Goal: Information Seeking & Learning: Find specific fact

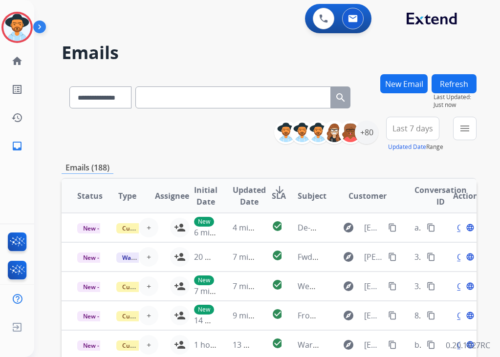
select select "**********"
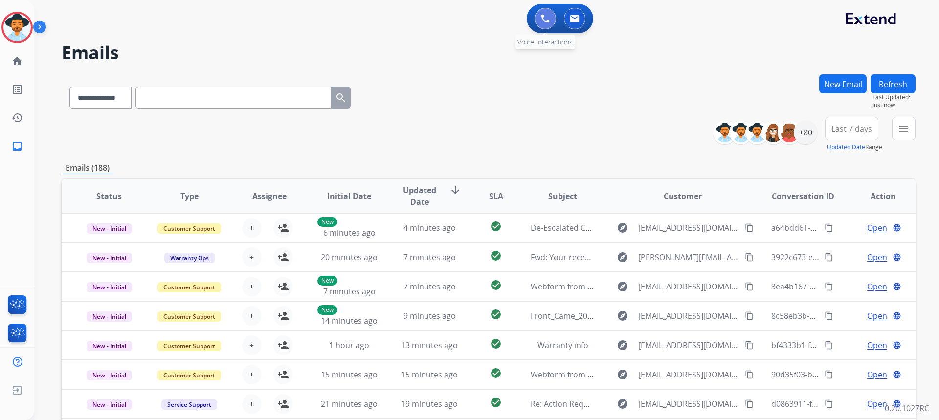
click at [500, 23] on button at bounding box center [546, 19] width 22 height 22
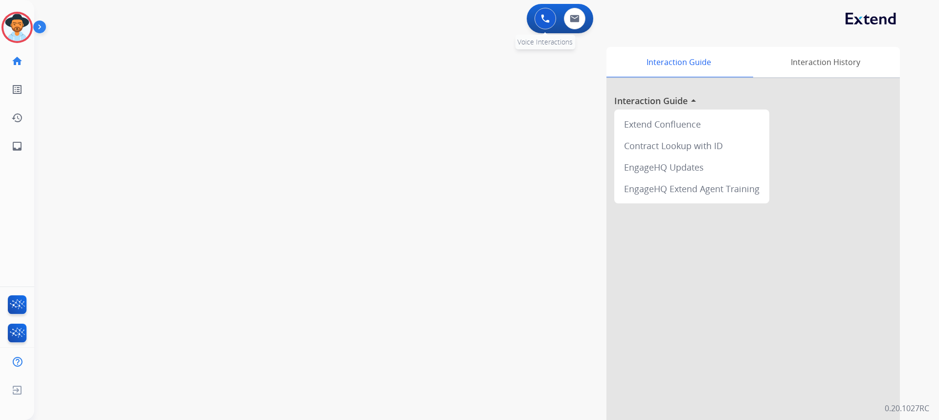
click at [500, 25] on button at bounding box center [546, 19] width 22 height 22
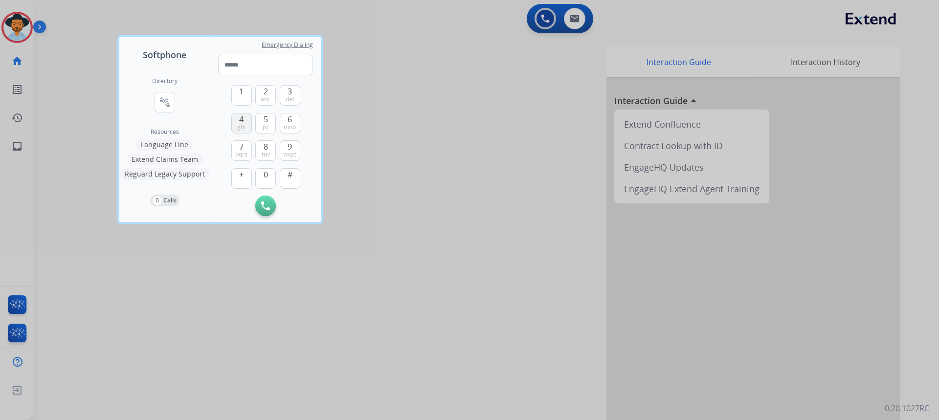
click at [241, 124] on span "ghi" at bounding box center [241, 127] width 8 height 8
click at [240, 97] on span "1" at bounding box center [241, 92] width 4 height 12
click at [264, 93] on span "2" at bounding box center [266, 92] width 4 height 12
click at [270, 148] on button "8 tuv" at bounding box center [265, 150] width 21 height 21
click at [269, 124] on button "5 jkl" at bounding box center [265, 123] width 21 height 21
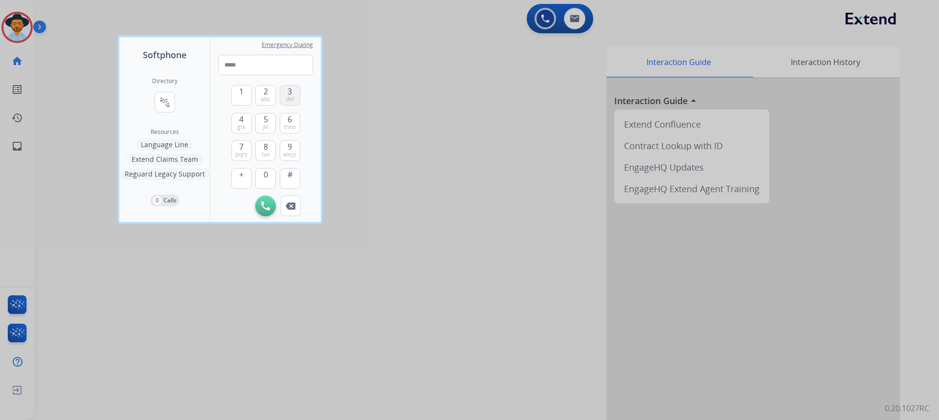
click at [286, 99] on span "def" at bounding box center [290, 99] width 9 height 8
click at [270, 179] on button "0" at bounding box center [265, 178] width 21 height 21
click at [267, 153] on span "tuv" at bounding box center [266, 155] width 8 height 8
click at [286, 152] on span "wxyz" at bounding box center [289, 155] width 13 height 8
click at [273, 174] on button "0" at bounding box center [265, 178] width 21 height 21
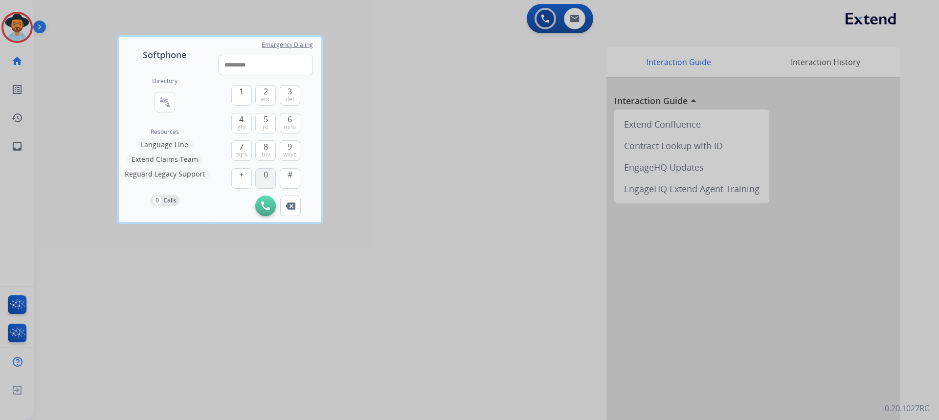
type input "**********"
click at [268, 204] on img at bounding box center [265, 205] width 9 height 9
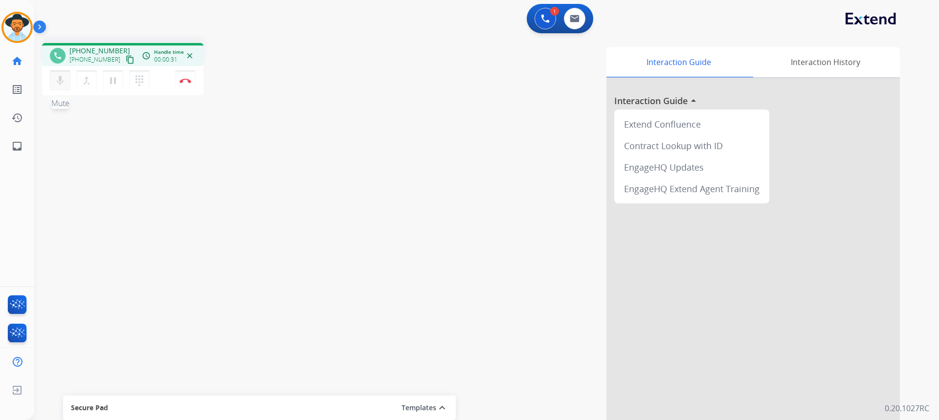
click at [60, 84] on mat-icon "mic" at bounding box center [60, 81] width 12 height 12
click at [58, 80] on mat-icon "mic_off" at bounding box center [60, 81] width 12 height 12
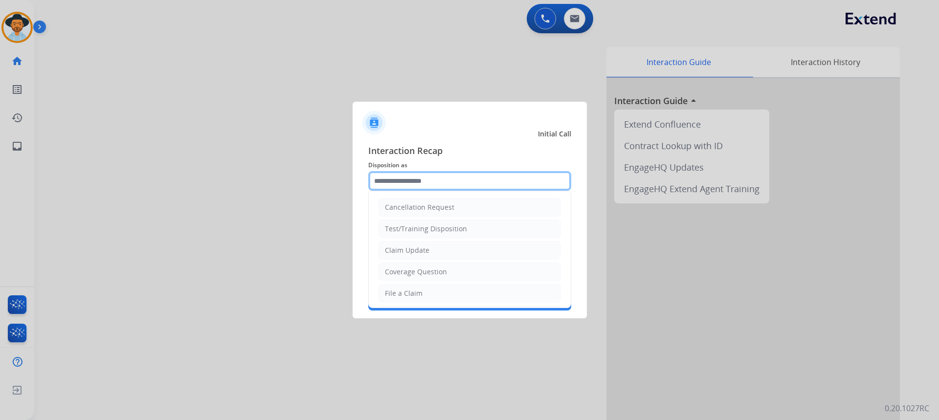
click at [442, 188] on input "text" at bounding box center [469, 181] width 203 height 20
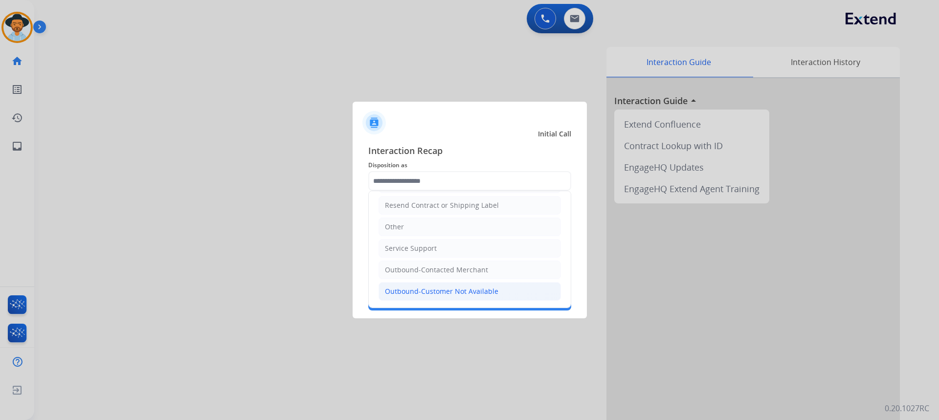
click at [464, 296] on div "Outbound-Customer Not Available" at bounding box center [441, 292] width 113 height 10
type input "**********"
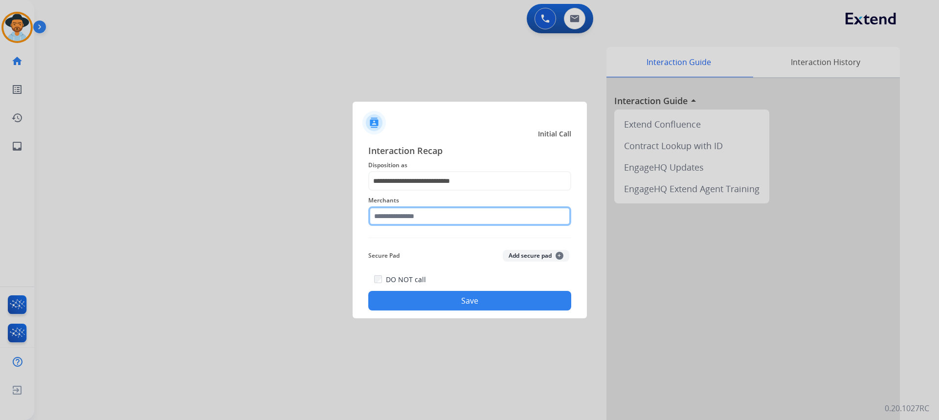
click at [419, 212] on input "text" at bounding box center [469, 216] width 203 height 20
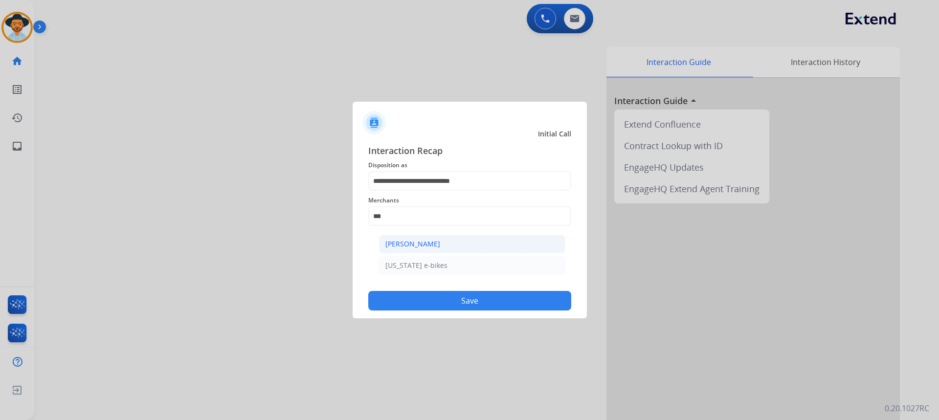
click at [420, 243] on div "[PERSON_NAME]" at bounding box center [412, 244] width 55 height 10
type input "**********"
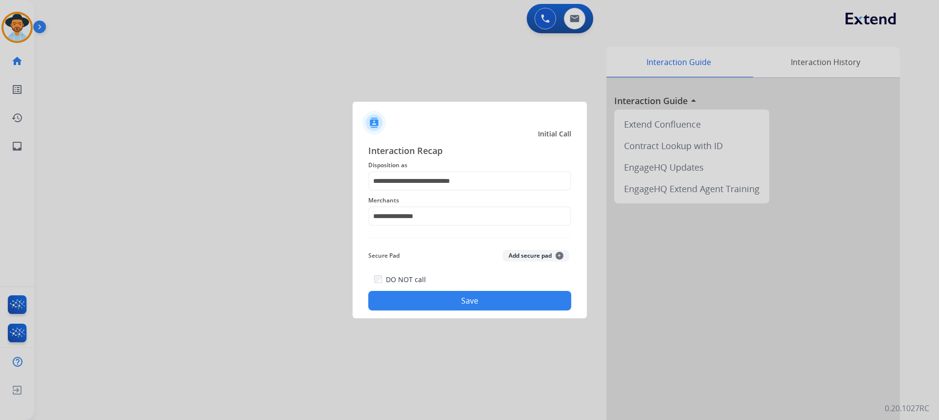
click at [486, 296] on button "Save" at bounding box center [469, 301] width 203 height 20
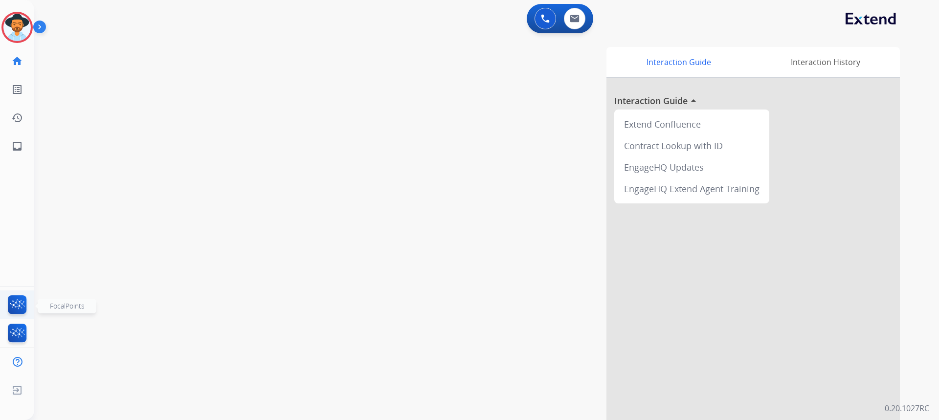
click at [14, 310] on img at bounding box center [17, 306] width 23 height 22
click at [500, 24] on button at bounding box center [546, 19] width 22 height 22
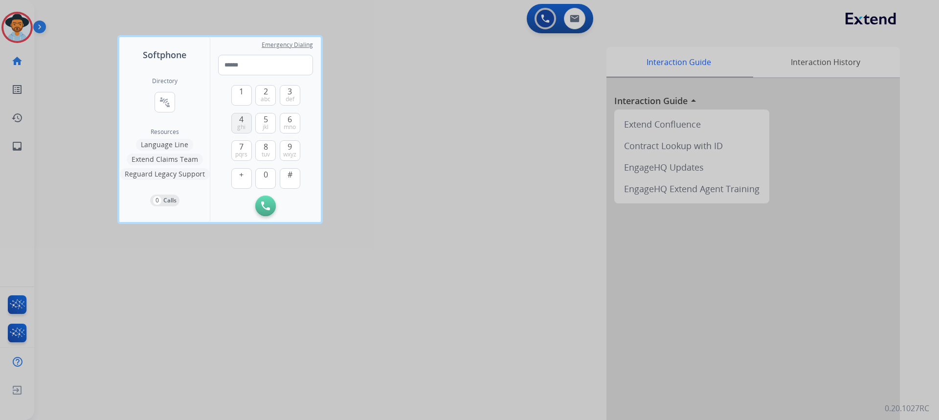
click at [242, 121] on span "4" at bounding box center [241, 119] width 4 height 12
click at [239, 95] on span "1" at bounding box center [241, 92] width 4 height 12
click at [262, 94] on button "2 abc" at bounding box center [265, 95] width 21 height 21
type input "***"
click at [500, 17] on div at bounding box center [469, 210] width 939 height 420
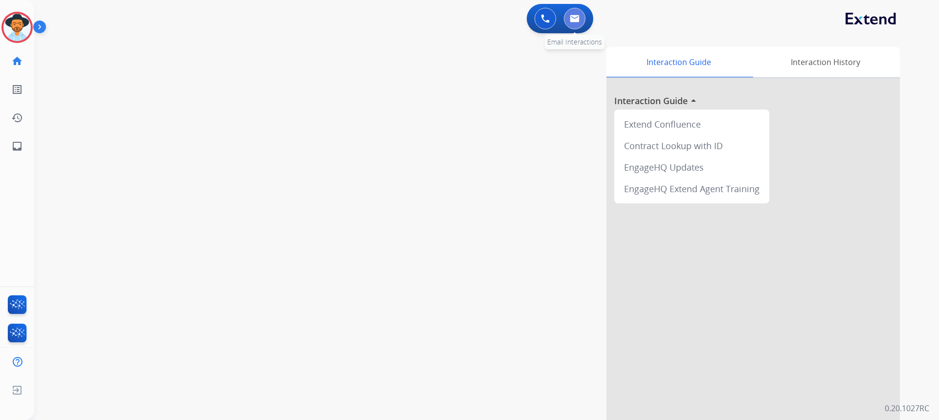
click at [500, 18] on button at bounding box center [575, 19] width 22 height 22
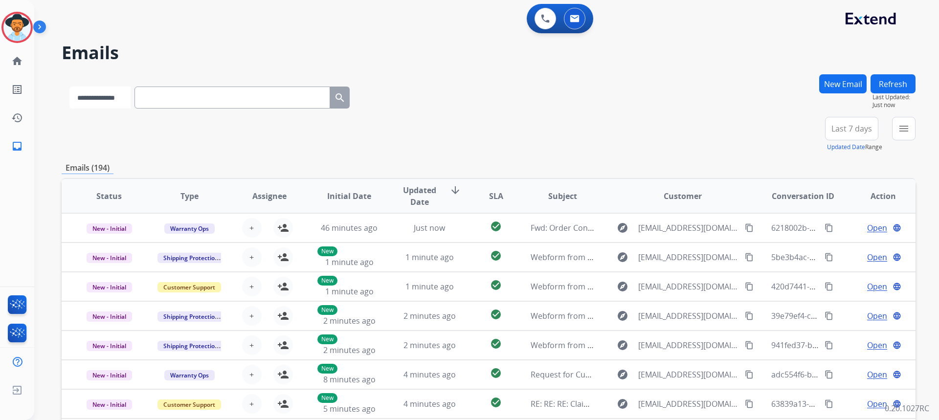
click at [121, 100] on select "**********" at bounding box center [99, 98] width 61 height 22
click at [180, 94] on input "text" at bounding box center [233, 98] width 196 height 22
drag, startPoint x: 115, startPoint y: 93, endPoint x: 125, endPoint y: 106, distance: 15.7
click at [115, 93] on select "**********" at bounding box center [99, 98] width 61 height 22
select select "**********"
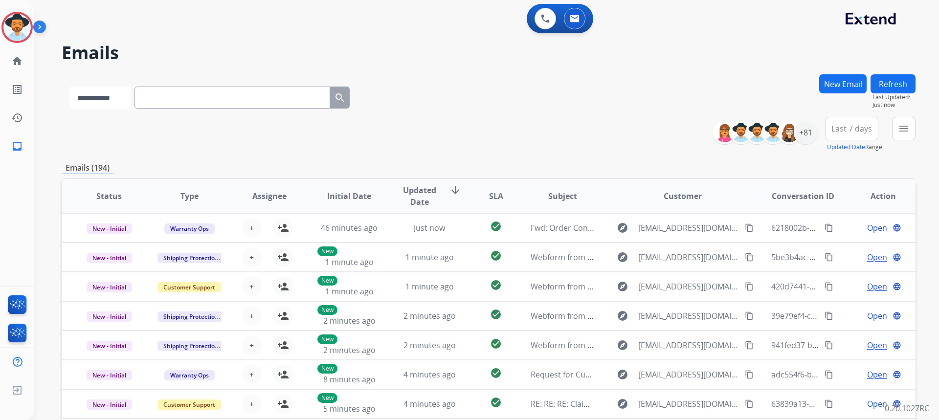
click at [69, 87] on select "**********" at bounding box center [99, 98] width 61 height 22
click at [155, 103] on input "text" at bounding box center [233, 98] width 196 height 22
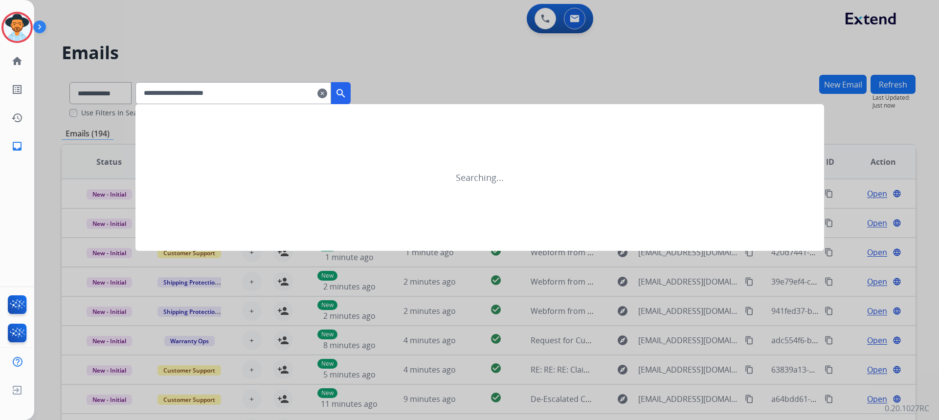
type input "**********"
click at [347, 88] on mat-icon "search" at bounding box center [341, 94] width 12 height 12
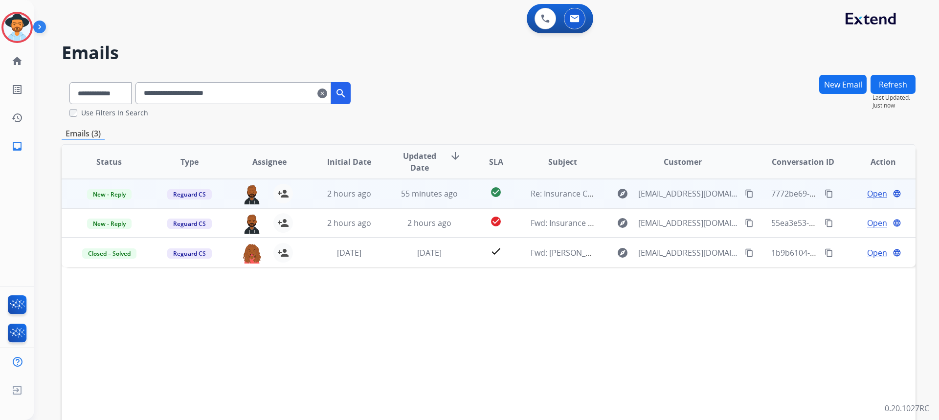
click at [500, 193] on span "Open" at bounding box center [877, 194] width 20 height 12
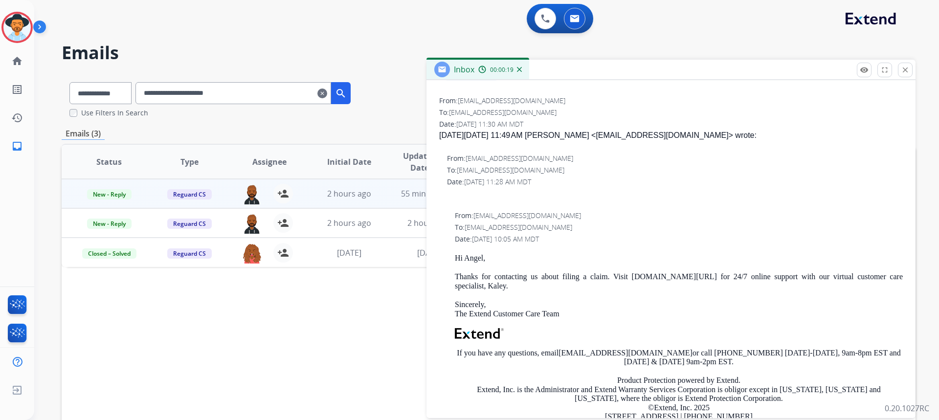
scroll to position [49, 0]
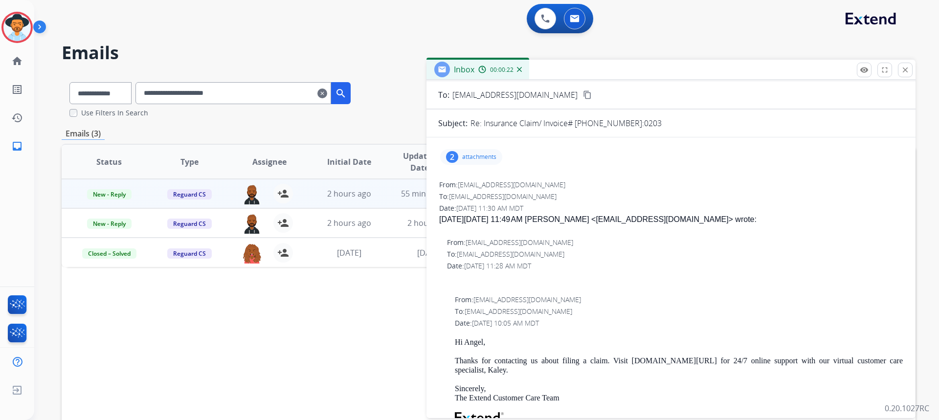
drag, startPoint x: 473, startPoint y: 156, endPoint x: 498, endPoint y: 162, distance: 25.9
click at [473, 156] on p "attachments" at bounding box center [479, 157] width 34 height 8
click at [500, 257] on div "To: [EMAIL_ADDRESS][DOMAIN_NAME]" at bounding box center [675, 254] width 456 height 10
drag, startPoint x: 725, startPoint y: 187, endPoint x: 730, endPoint y: 190, distance: 6.1
click at [500, 188] on div "From: [EMAIL_ADDRESS][DOMAIN_NAME]" at bounding box center [671, 185] width 464 height 10
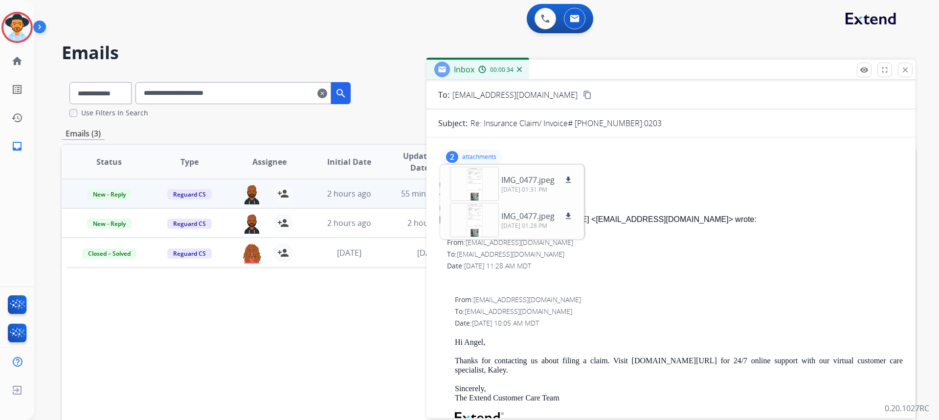
scroll to position [0, 0]
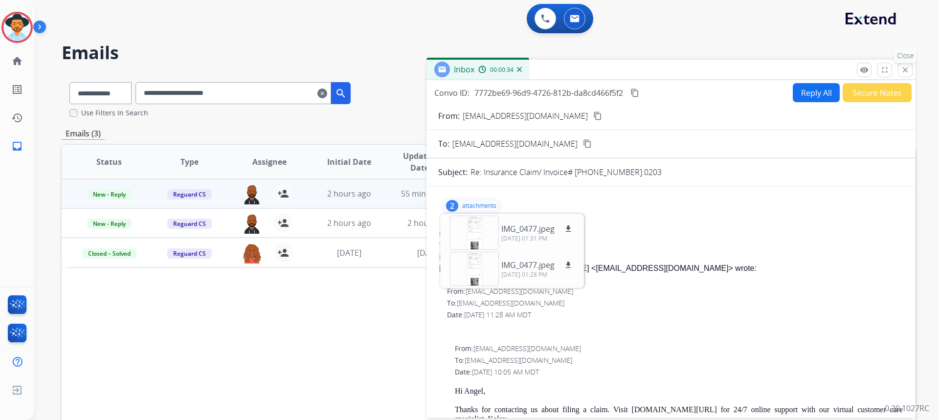
click at [500, 69] on button "close Close" at bounding box center [905, 70] width 15 height 15
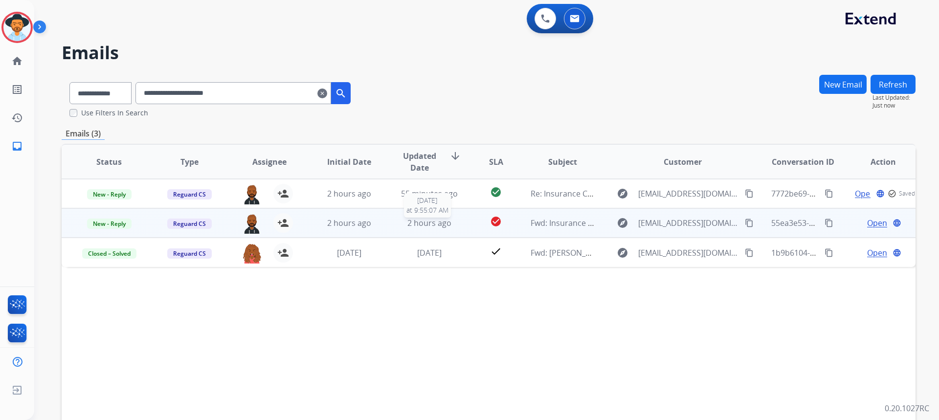
click at [434, 222] on span "2 hours ago" at bounding box center [429, 223] width 44 height 11
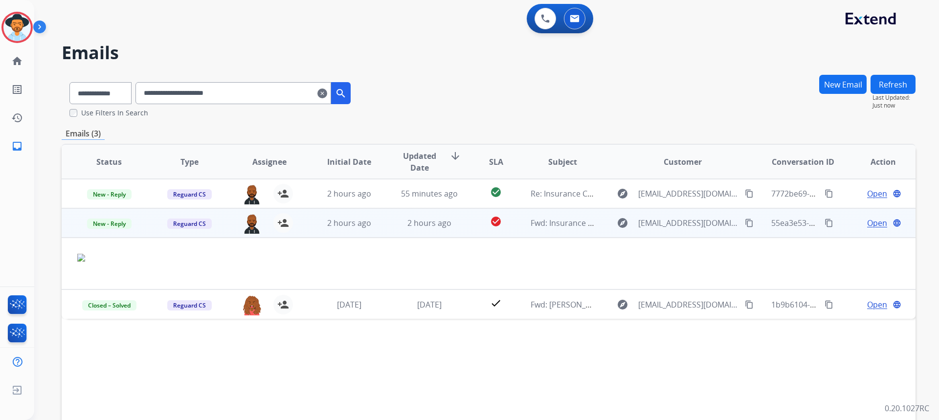
click at [500, 221] on span "Open" at bounding box center [877, 223] width 20 height 12
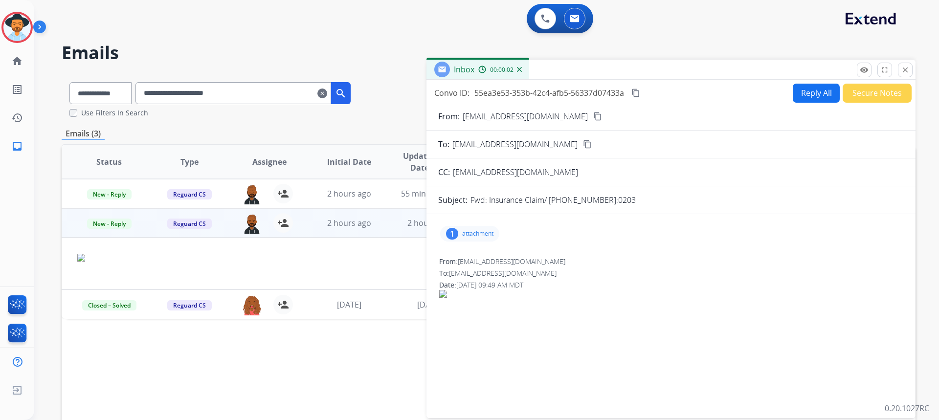
click at [481, 236] on p "attachment" at bounding box center [477, 234] width 31 height 8
click at [500, 69] on mat-icon "close" at bounding box center [905, 70] width 9 height 9
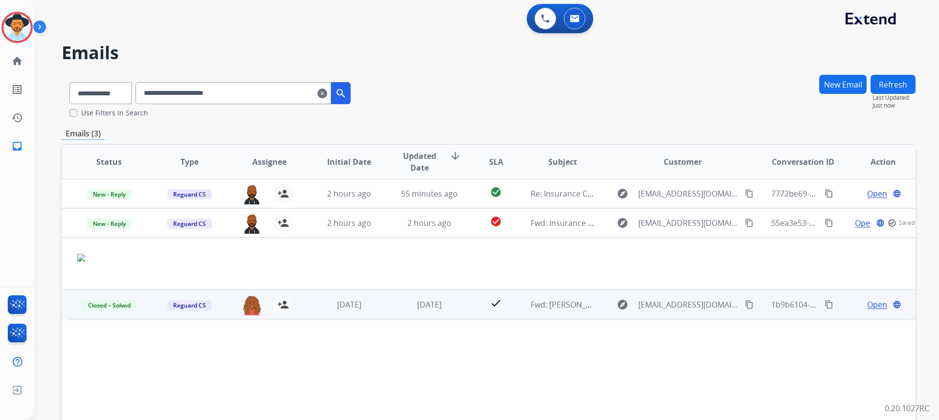
click at [500, 302] on span "Open" at bounding box center [877, 305] width 20 height 12
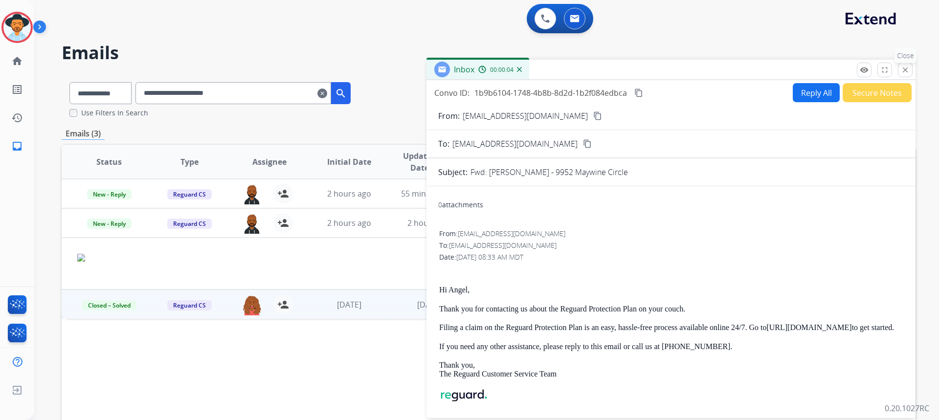
click at [500, 72] on button "close Close" at bounding box center [905, 70] width 15 height 15
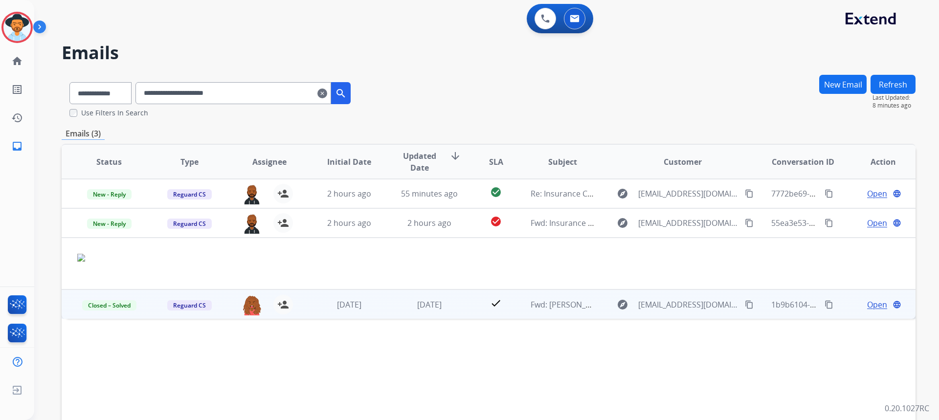
click at [500, 305] on span "Open" at bounding box center [877, 305] width 20 height 12
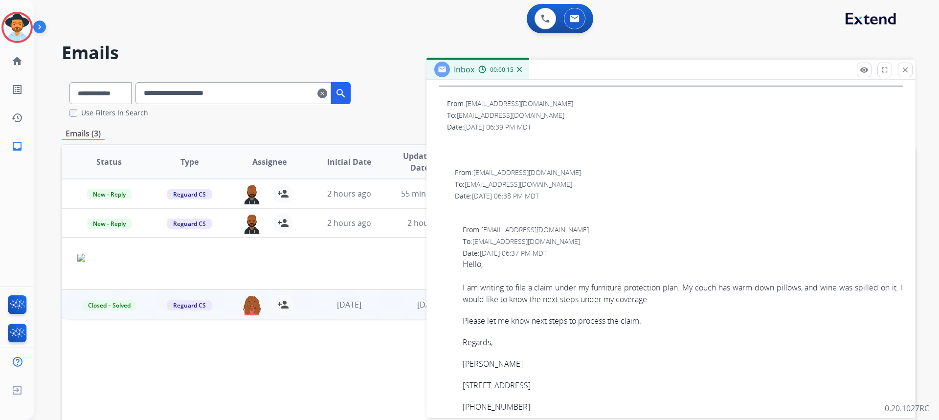
scroll to position [390, 0]
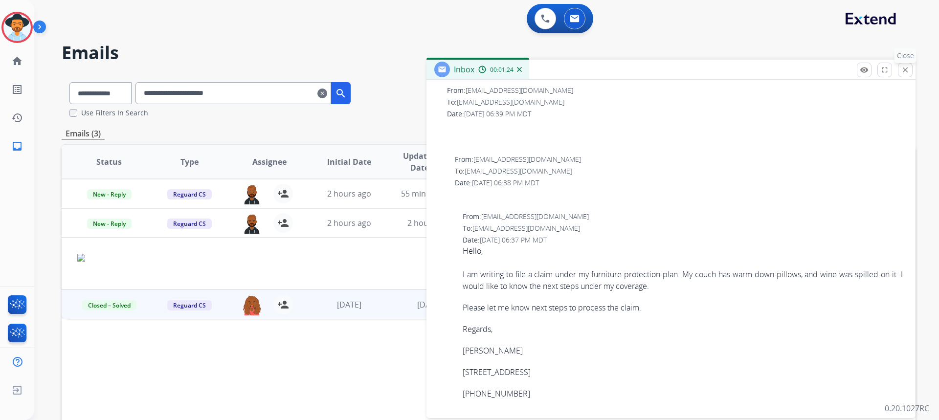
click at [500, 71] on mat-icon "close" at bounding box center [905, 70] width 9 height 9
